Goal: Task Accomplishment & Management: Manage account settings

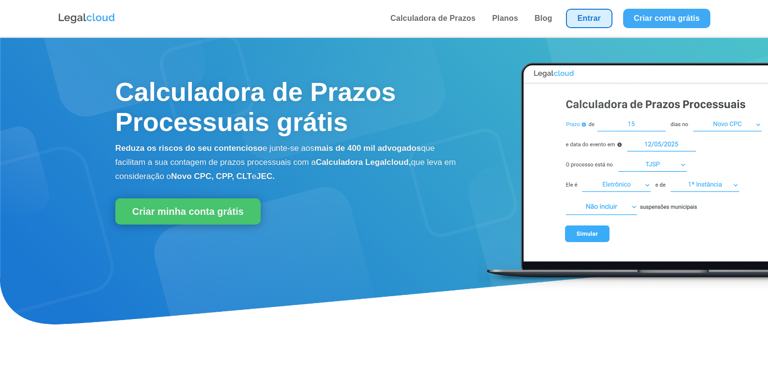
click at [588, 20] on link "Entrar" at bounding box center [589, 18] width 47 height 19
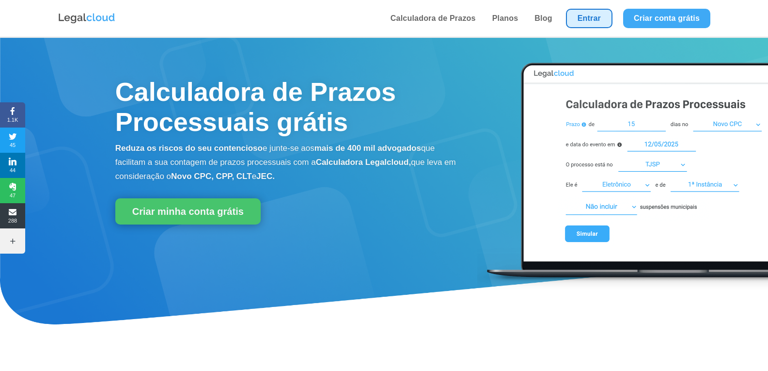
click at [591, 27] on link "Entrar" at bounding box center [589, 18] width 47 height 19
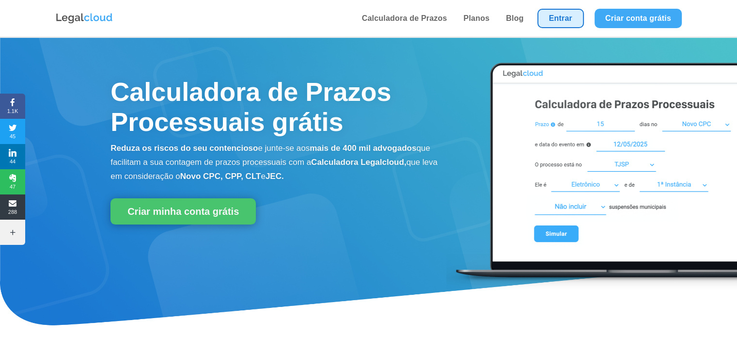
click at [555, 25] on link "Entrar" at bounding box center [561, 18] width 47 height 19
